Goal: Information Seeking & Learning: Learn about a topic

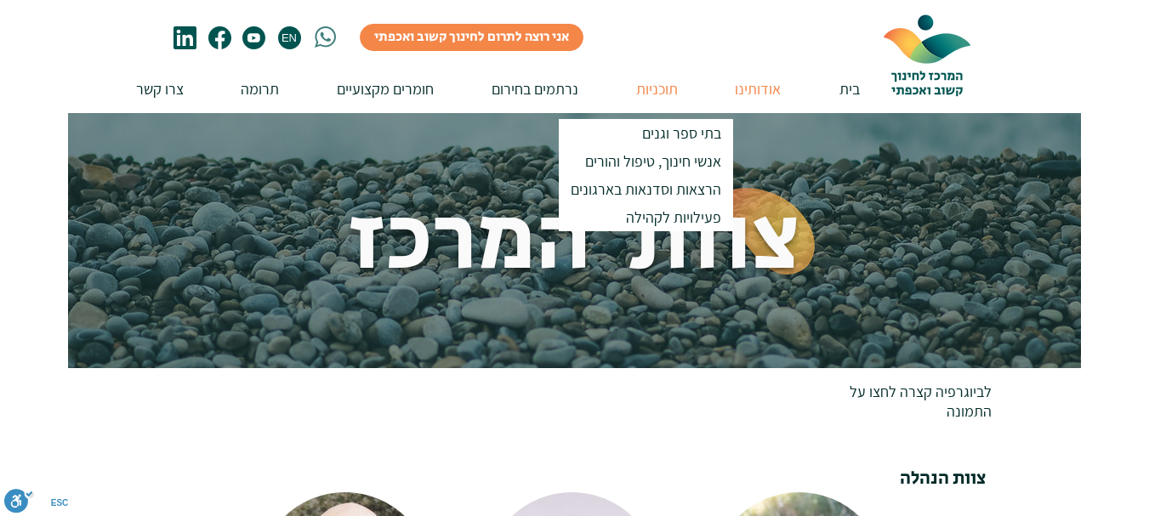
click at [656, 90] on p "תוכניות" at bounding box center [657, 89] width 59 height 48
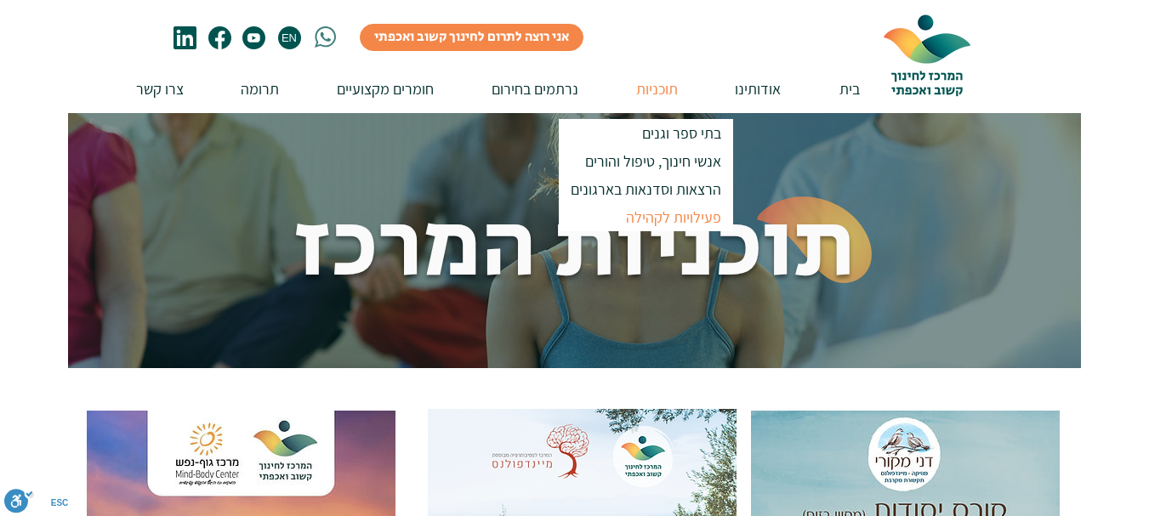
click at [660, 213] on p "פעילויות לקהילה" at bounding box center [673, 217] width 111 height 28
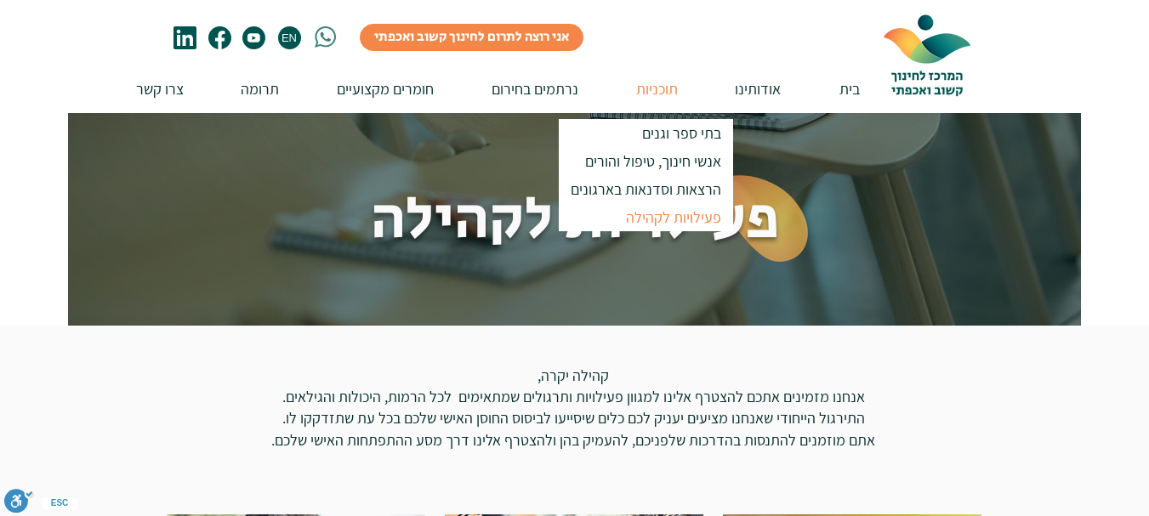
scroll to position [255, 0]
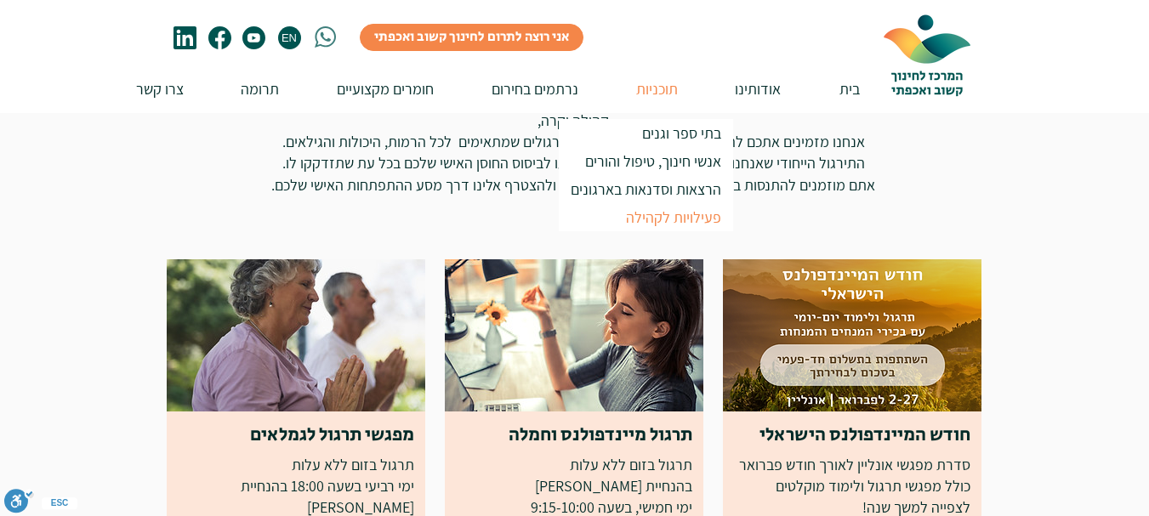
click at [848, 299] on img at bounding box center [852, 335] width 259 height 152
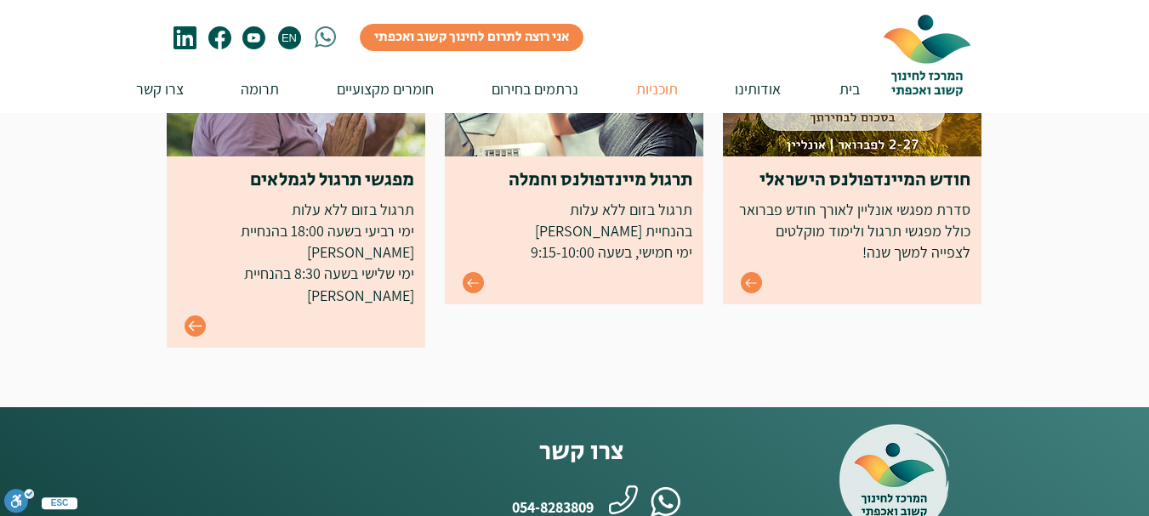
click at [194, 321] on icon "Go to" at bounding box center [195, 326] width 14 height 10
click at [474, 279] on icon "Go to" at bounding box center [473, 283] width 14 height 14
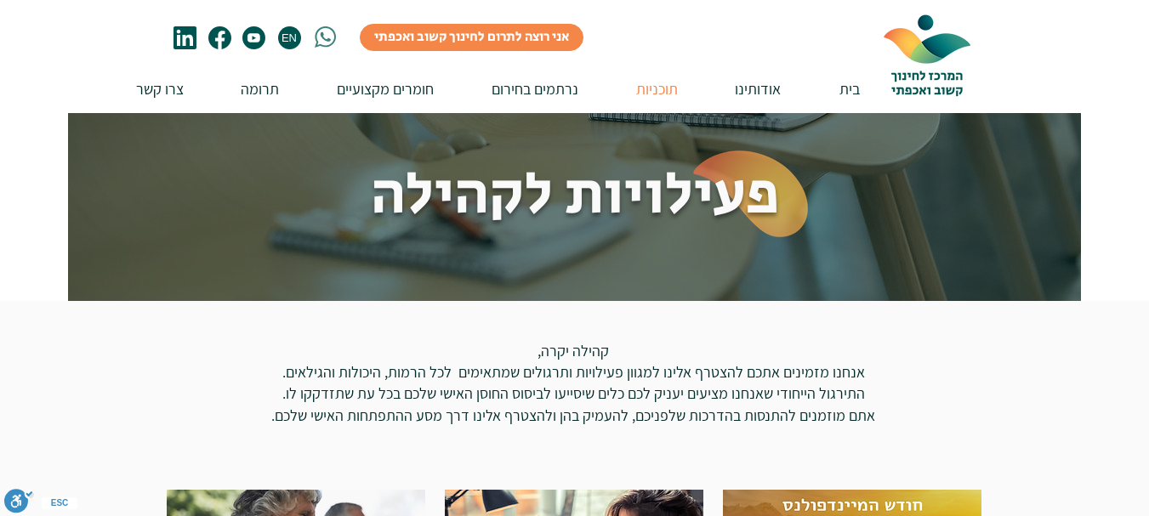
scroll to position [0, 0]
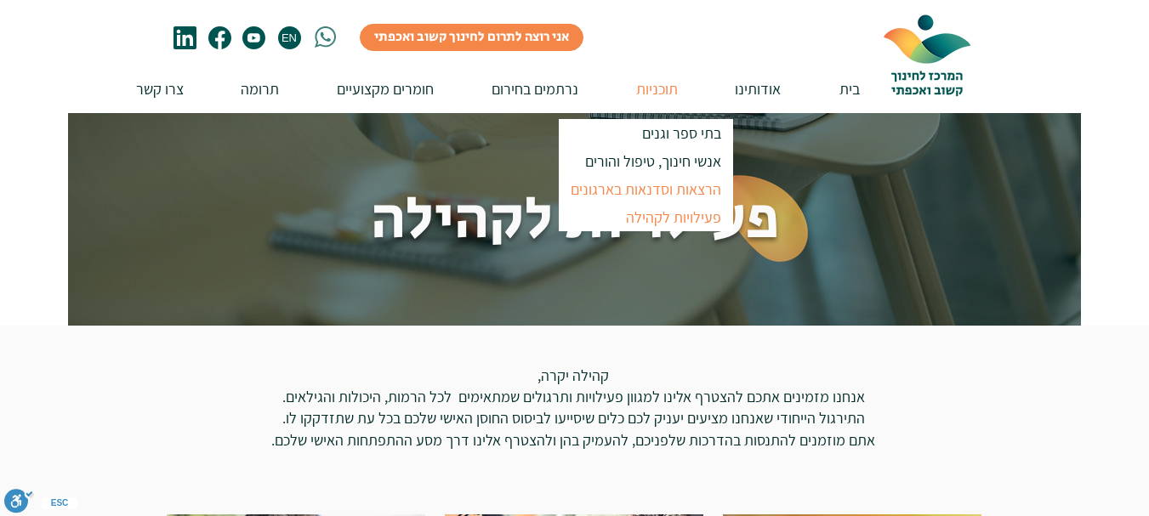
click at [662, 188] on p "הרצאות וסדנאות בארגונים" at bounding box center [646, 189] width 166 height 28
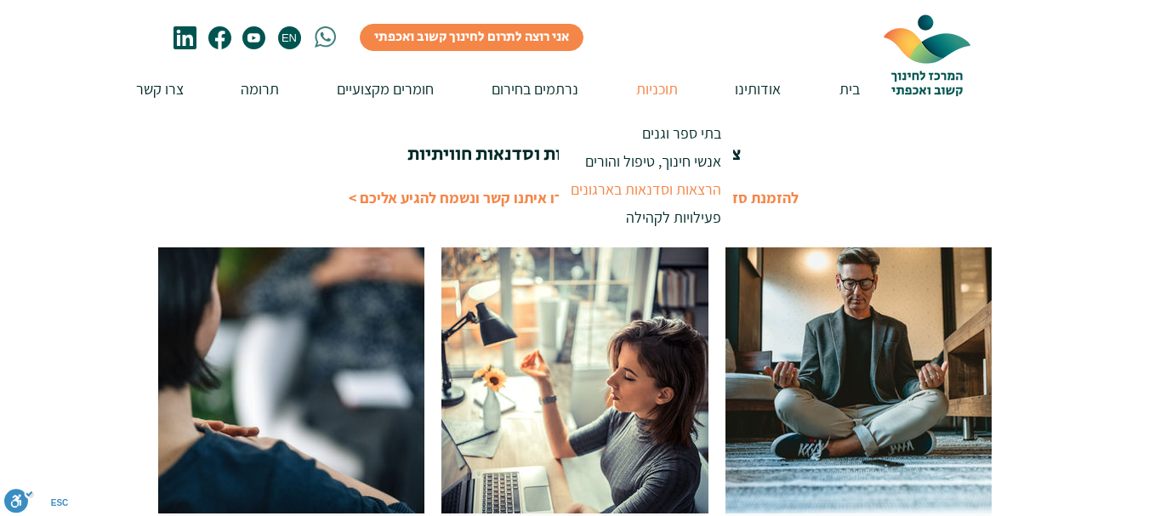
scroll to position [510, 0]
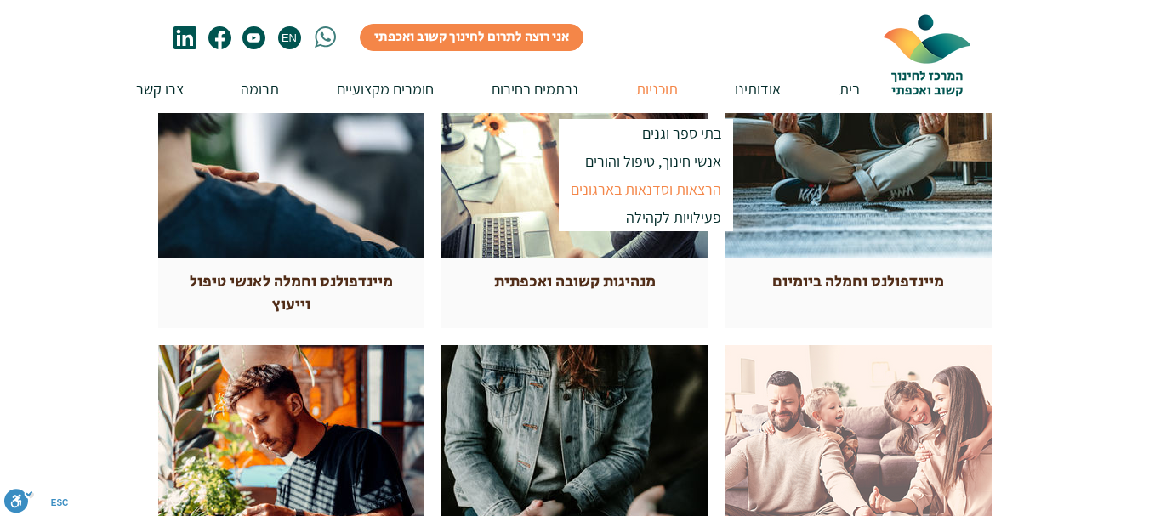
click at [1099, 264] on div at bounding box center [574, 310] width 1149 height 881
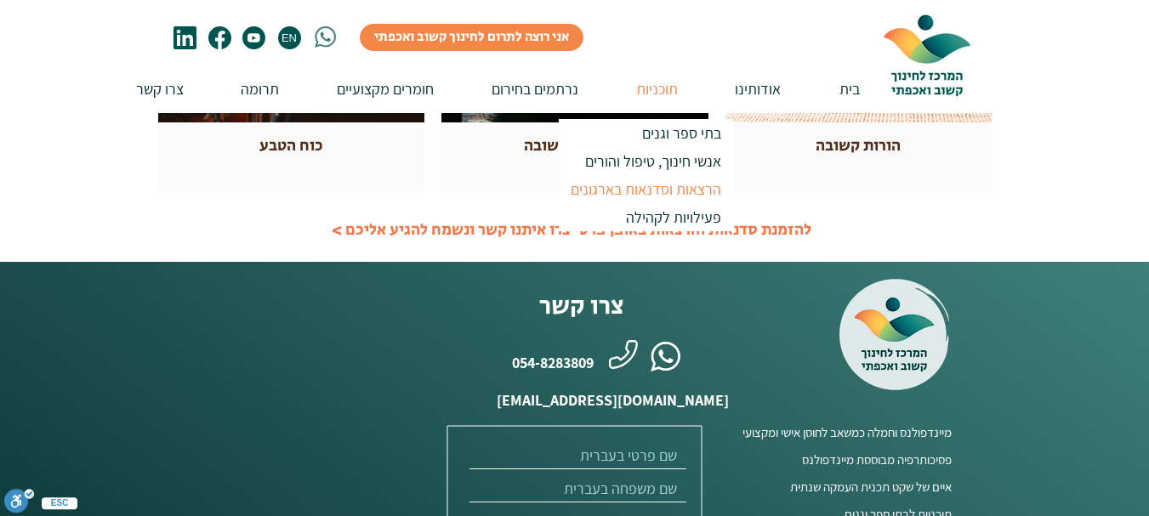
scroll to position [765, 0]
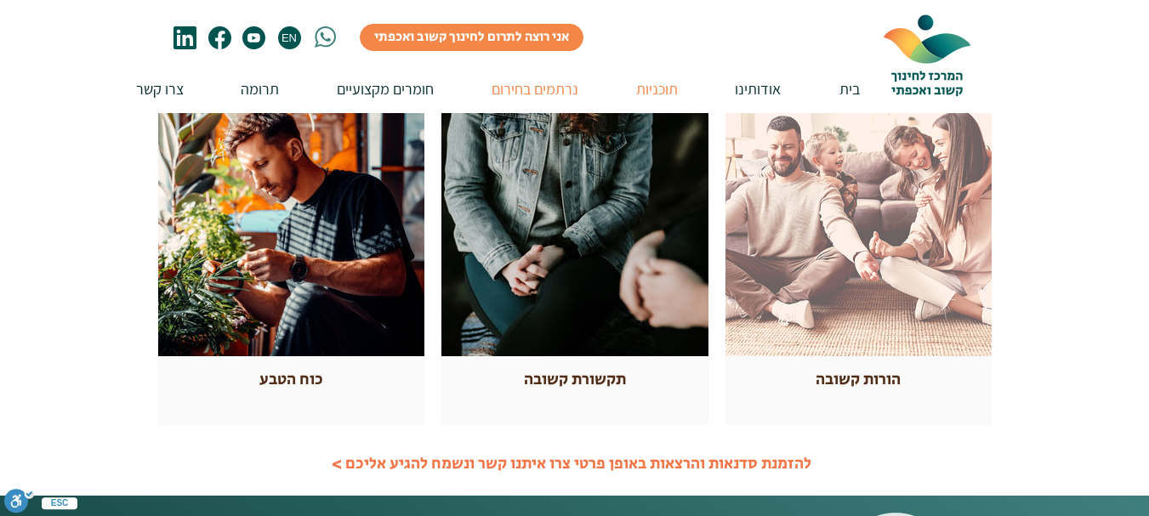
click at [525, 83] on p "נרתמים בחירום" at bounding box center [535, 89] width 104 height 48
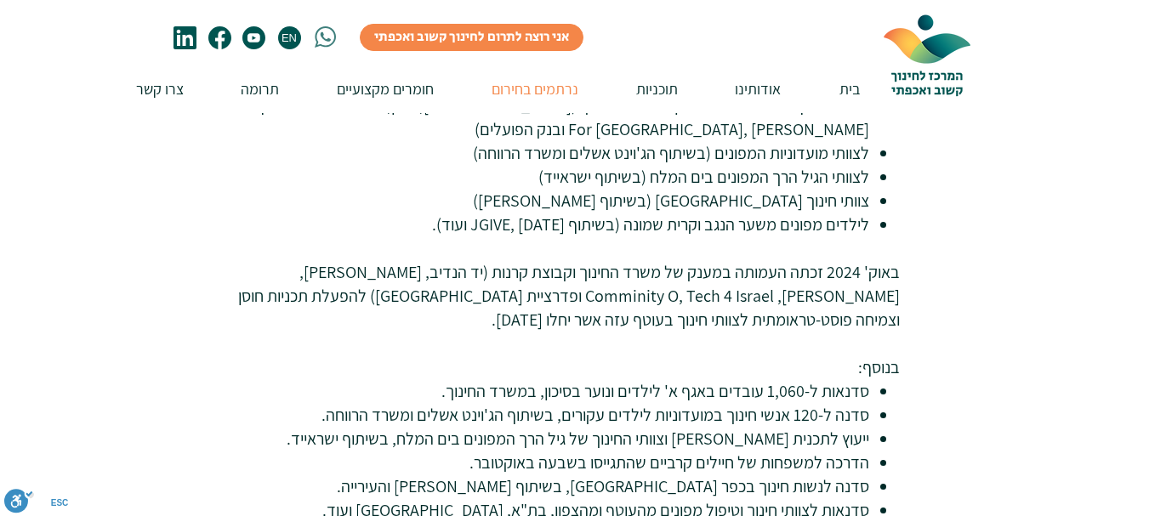
scroll to position [510, 0]
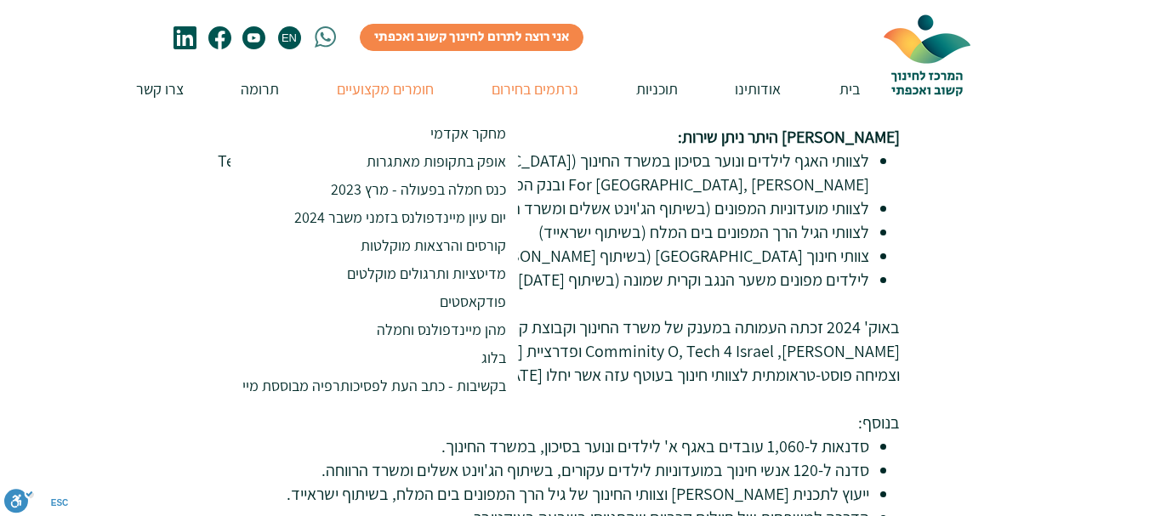
click at [377, 88] on p "חומרים מקצועיים" at bounding box center [385, 89] width 114 height 48
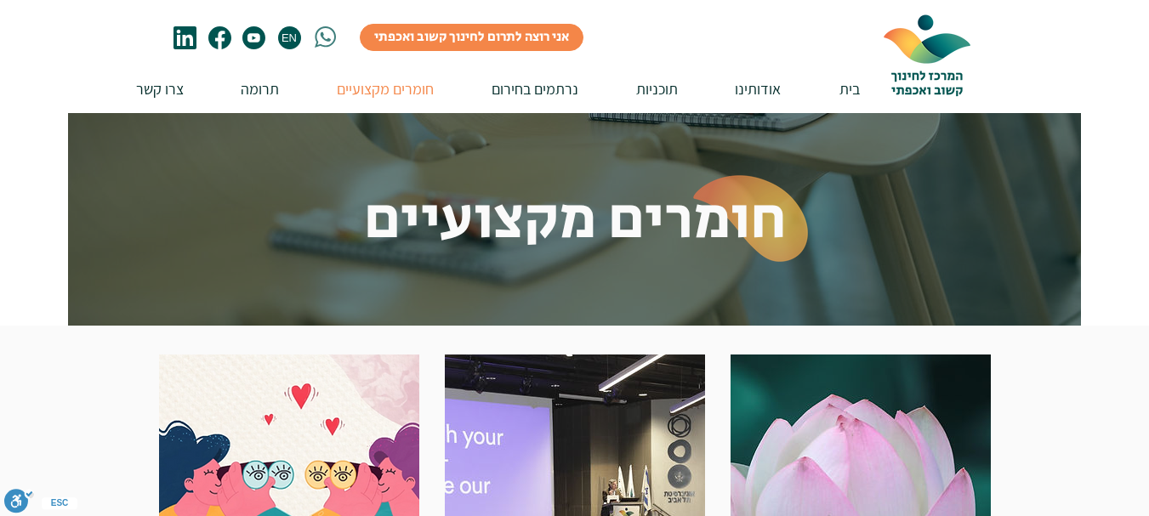
scroll to position [255, 0]
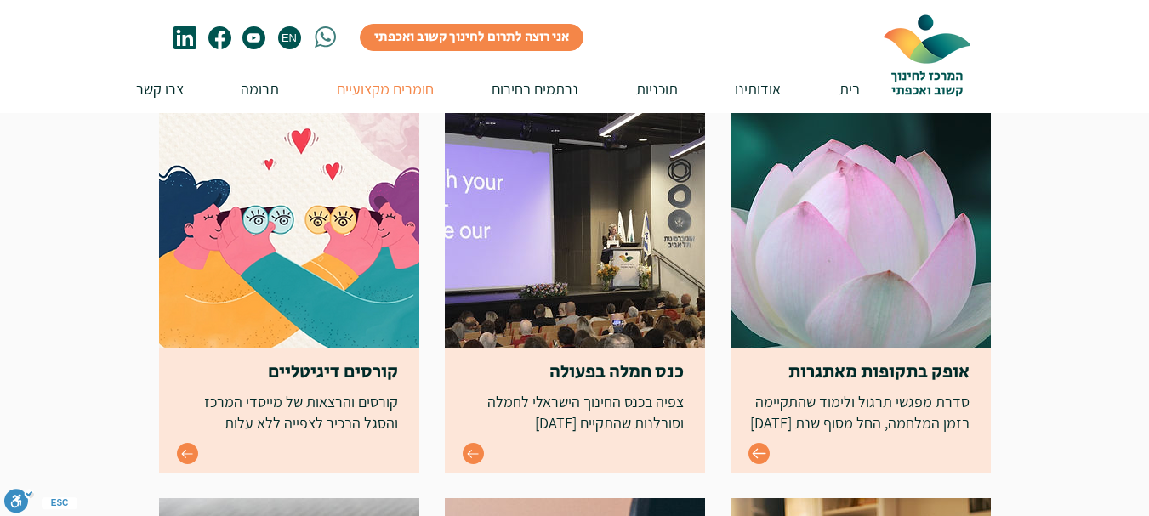
click at [757, 450] on icon "Go to" at bounding box center [759, 454] width 14 height 10
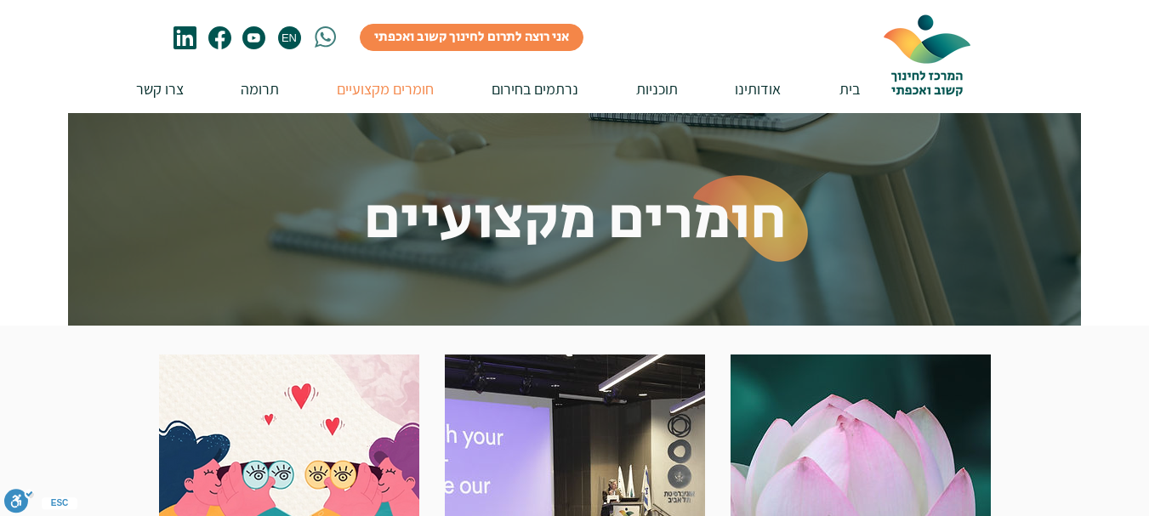
scroll to position [255, 0]
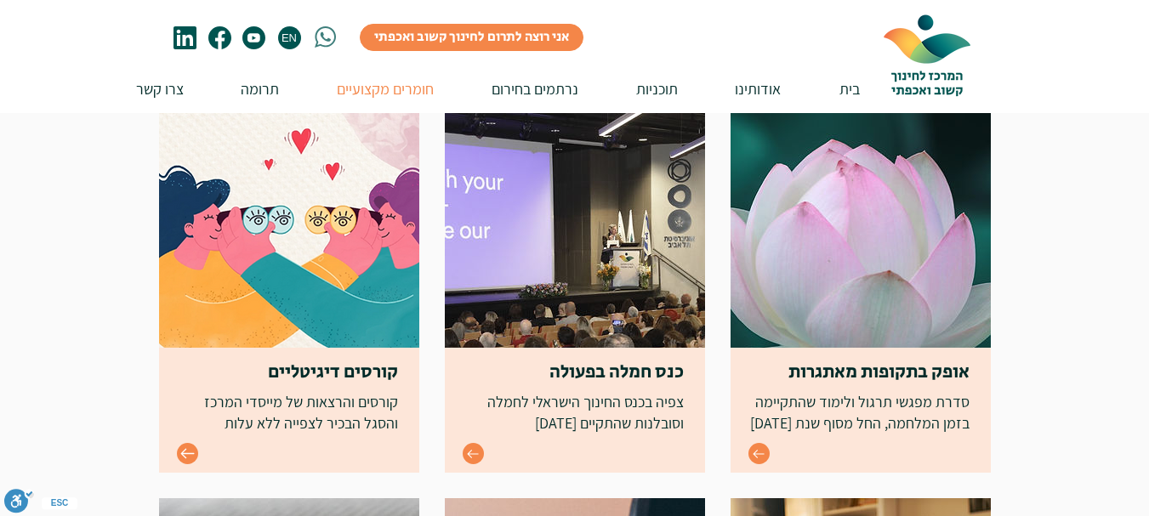
click at [184, 452] on icon "Go to" at bounding box center [187, 454] width 14 height 10
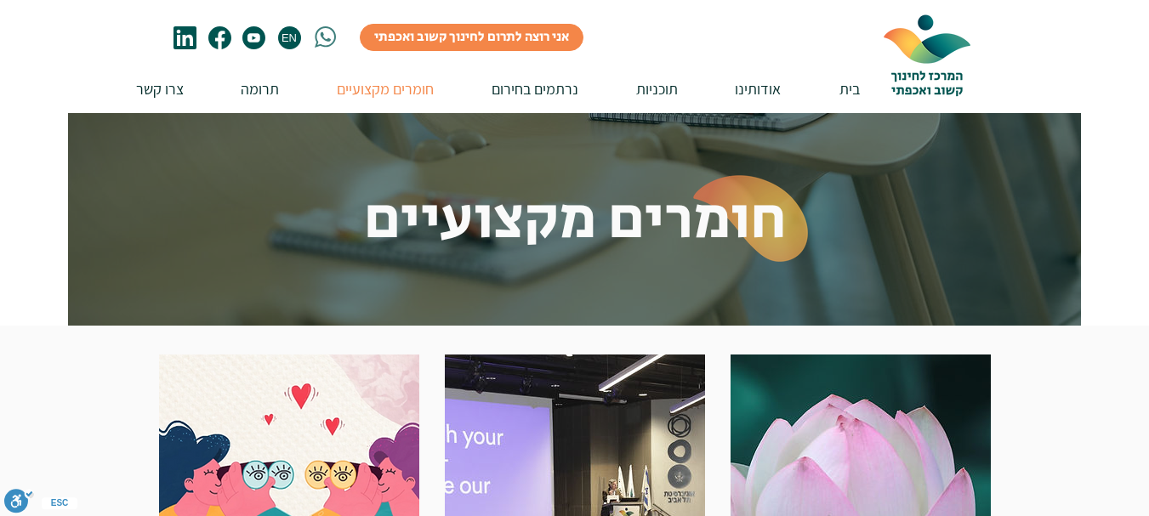
scroll to position [255, 0]
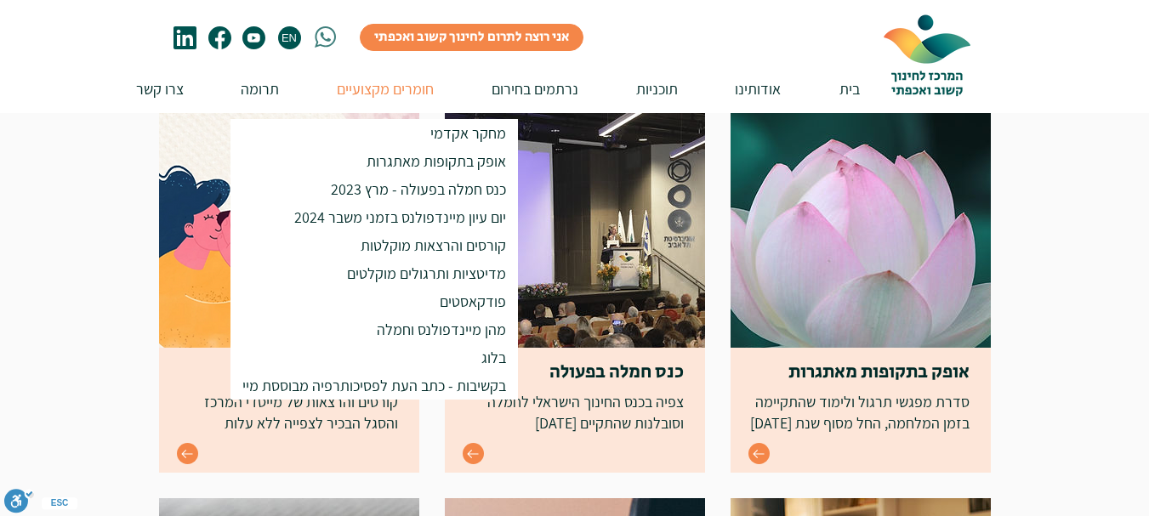
click at [377, 88] on p "חומרים מקצועיים" at bounding box center [385, 89] width 114 height 48
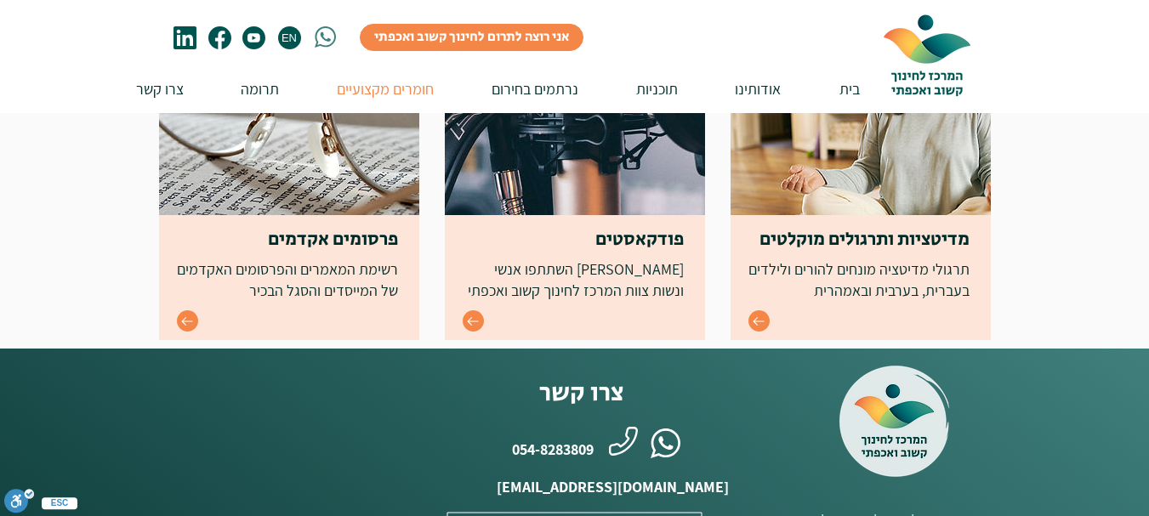
scroll to position [793, 0]
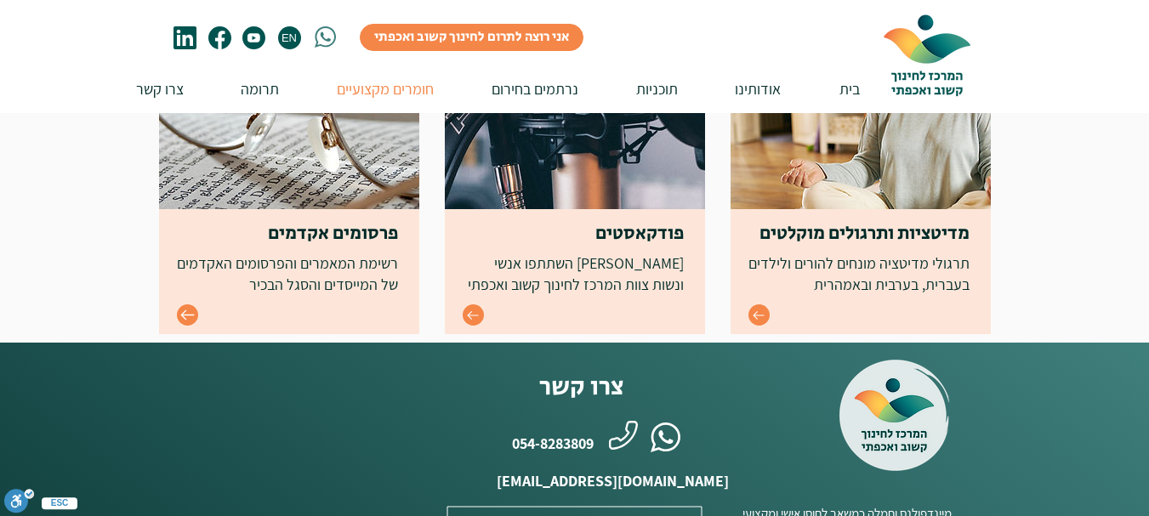
click at [193, 317] on icon "Go to" at bounding box center [187, 315] width 14 height 14
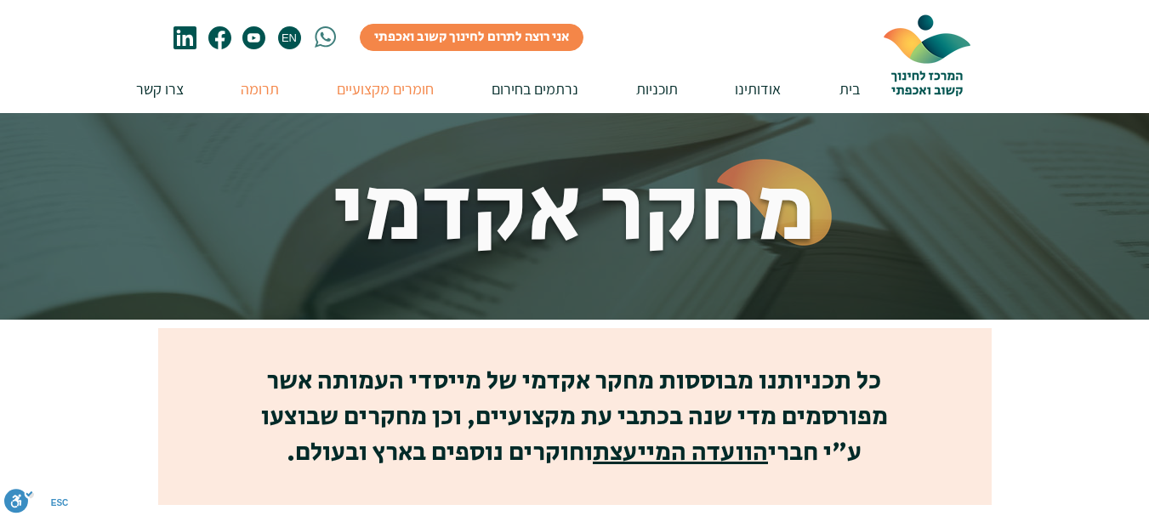
click at [264, 88] on p "תרומה" at bounding box center [259, 89] width 55 height 48
